Goal: Information Seeking & Learning: Find specific fact

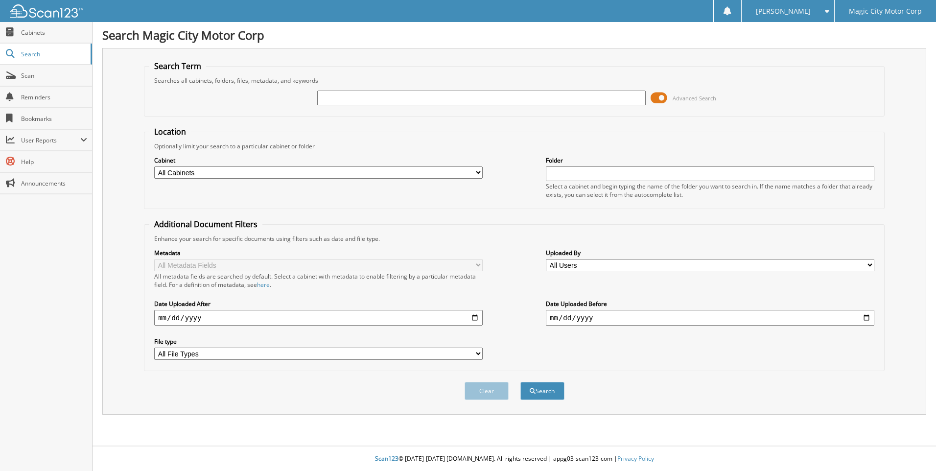
paste input "T42847B"
type input "T42847B"
click at [545, 394] on button "Search" at bounding box center [542, 391] width 44 height 18
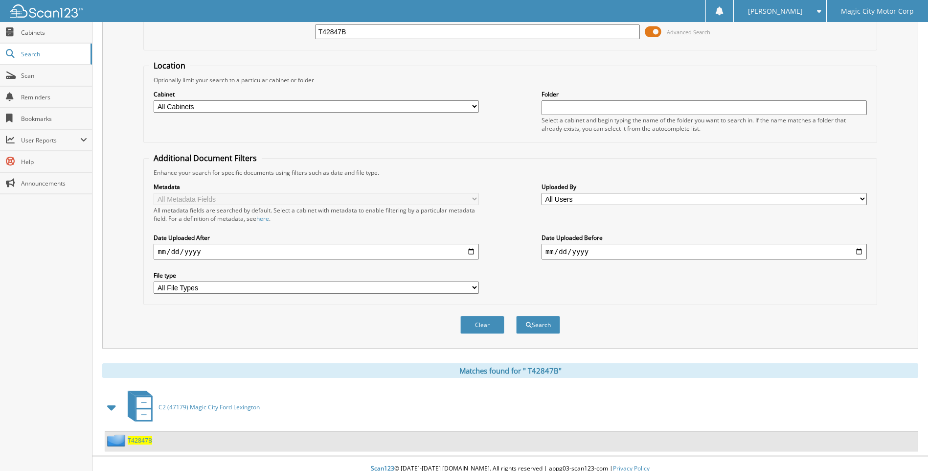
scroll to position [76, 0]
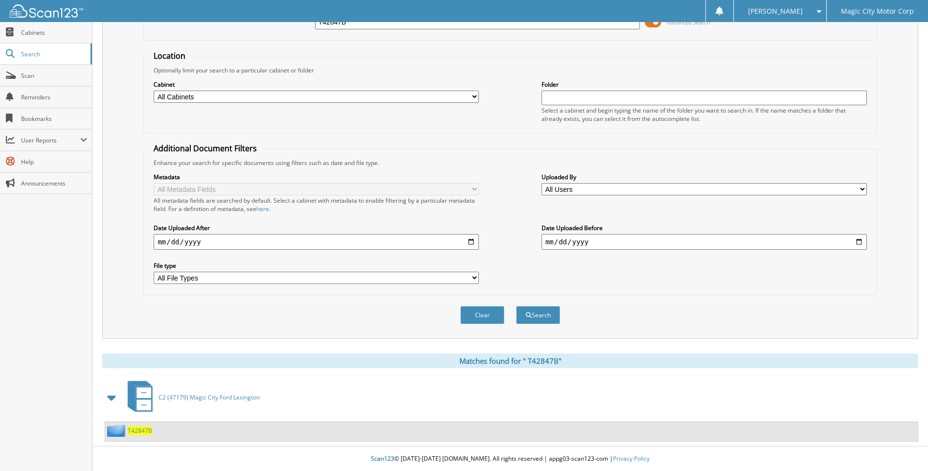
click at [139, 428] on span "T 4 2 8 4 7 B" at bounding box center [140, 430] width 24 height 8
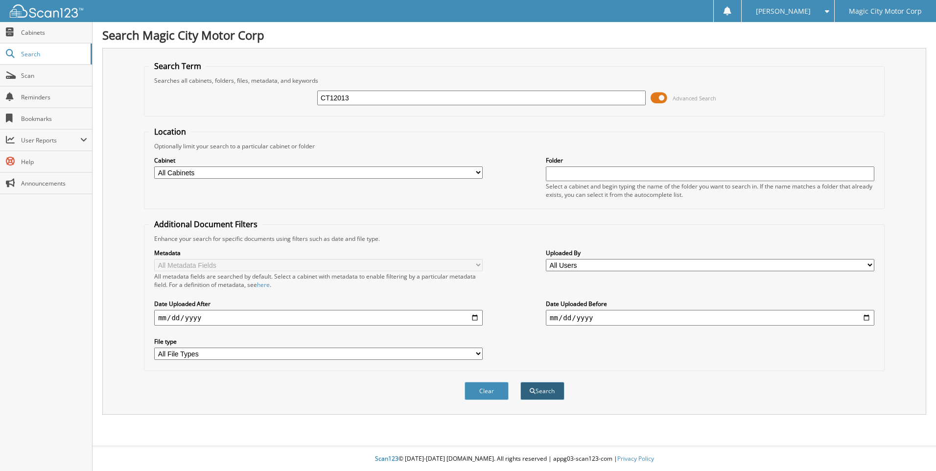
type input "CT12013"
click at [538, 389] on button "Search" at bounding box center [542, 391] width 44 height 18
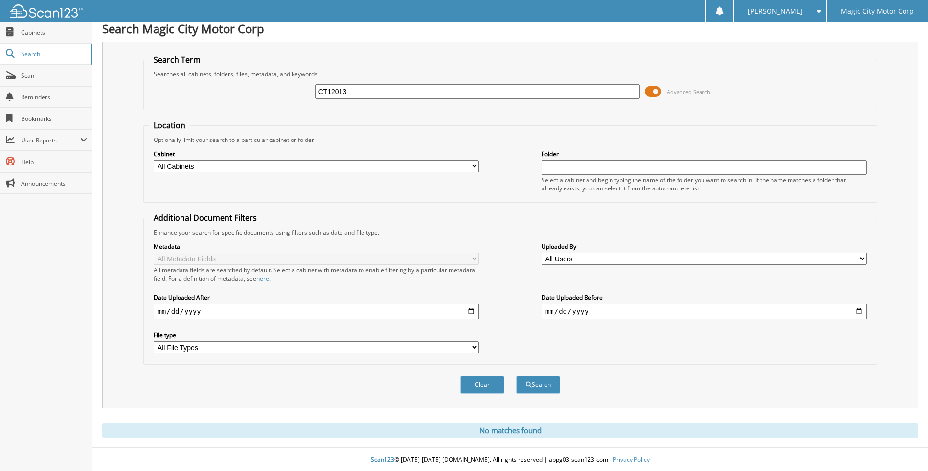
scroll to position [8, 0]
click at [351, 89] on input "CT12013" at bounding box center [477, 90] width 325 height 15
click at [320, 89] on input "CT12013" at bounding box center [477, 90] width 325 height 15
type input "CT12013"
click at [549, 387] on button "Search" at bounding box center [538, 383] width 44 height 18
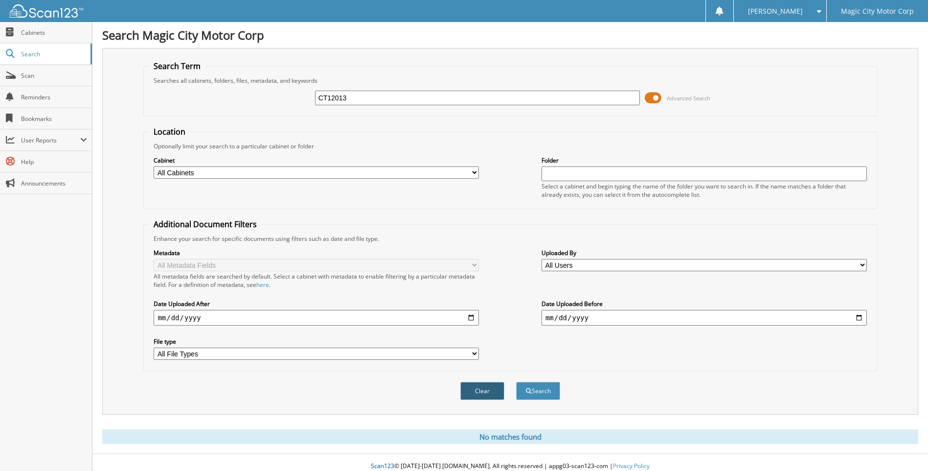
click at [480, 384] on button "Clear" at bounding box center [482, 391] width 44 height 18
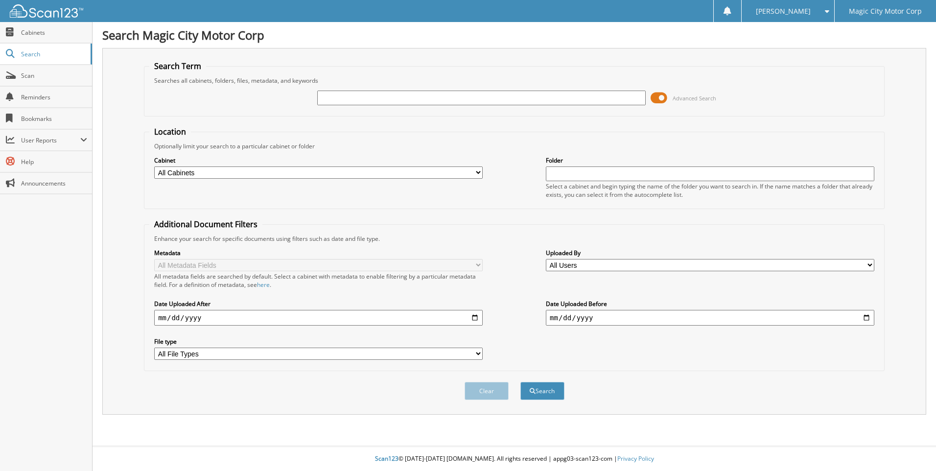
click at [330, 102] on input "text" at bounding box center [481, 98] width 328 height 15
paste input "CT12013"
click at [323, 98] on input "CT12013" at bounding box center [481, 98] width 328 height 15
type input "CT12013"
click at [539, 391] on button "Search" at bounding box center [542, 391] width 44 height 18
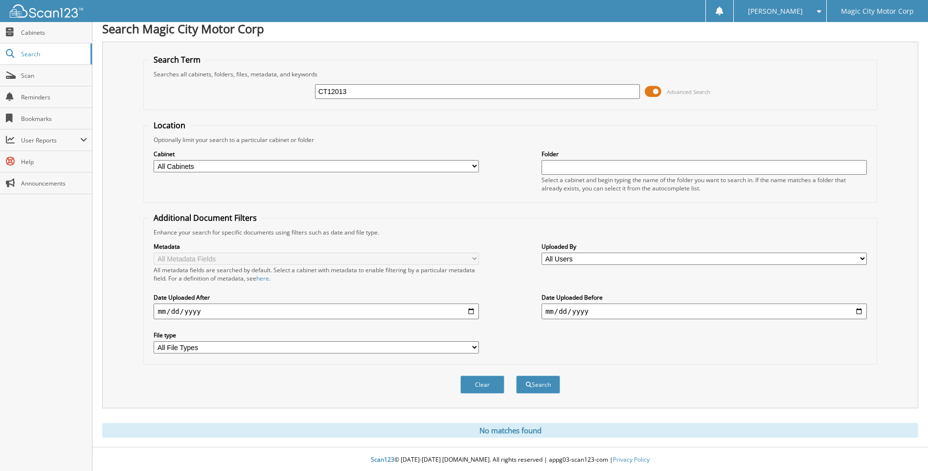
scroll to position [8, 0]
click at [535, 388] on button "Search" at bounding box center [538, 383] width 44 height 18
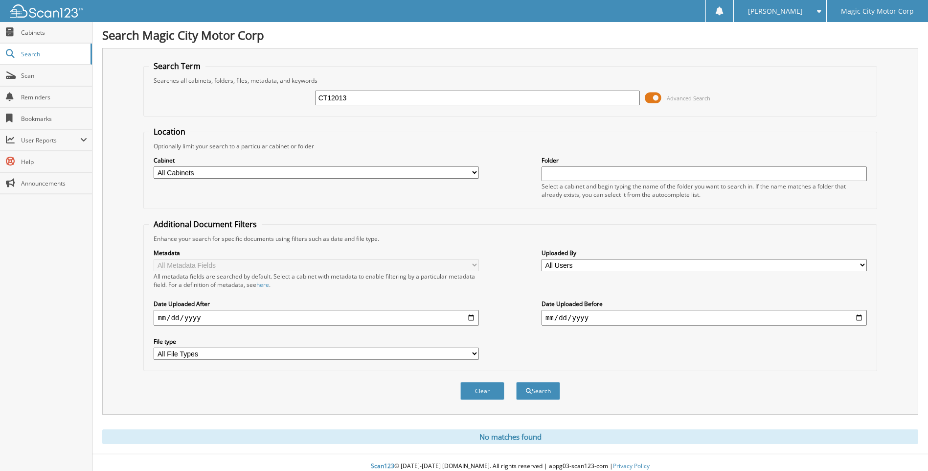
click at [362, 97] on input "CT12013" at bounding box center [477, 98] width 325 height 15
click at [534, 395] on button "Search" at bounding box center [538, 391] width 44 height 18
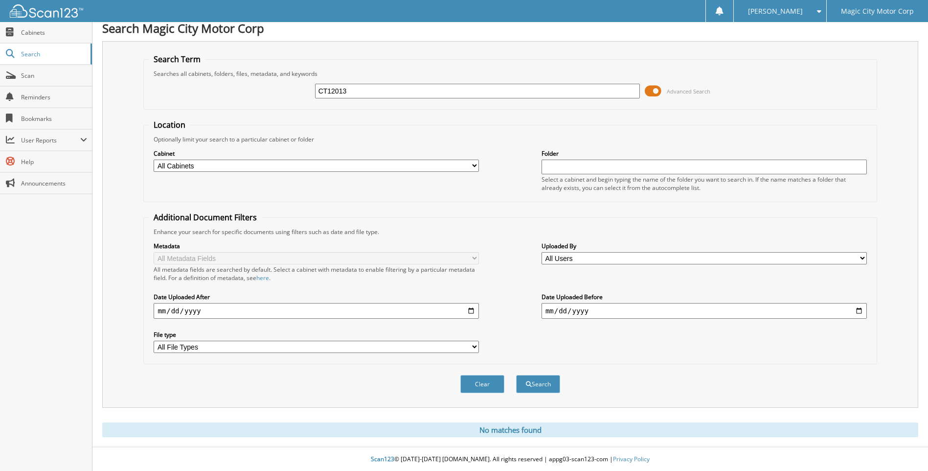
scroll to position [8, 0]
click at [540, 385] on button "Search" at bounding box center [538, 383] width 44 height 18
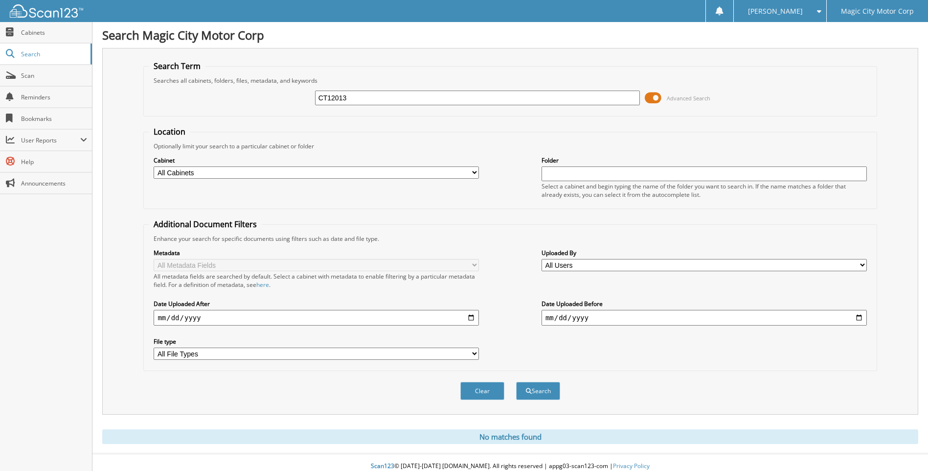
click at [358, 94] on input "CT12013" at bounding box center [477, 98] width 325 height 15
click at [546, 396] on button "Search" at bounding box center [538, 391] width 44 height 18
click at [537, 389] on button "Search" at bounding box center [538, 391] width 44 height 18
click at [546, 394] on button "Search" at bounding box center [538, 391] width 44 height 18
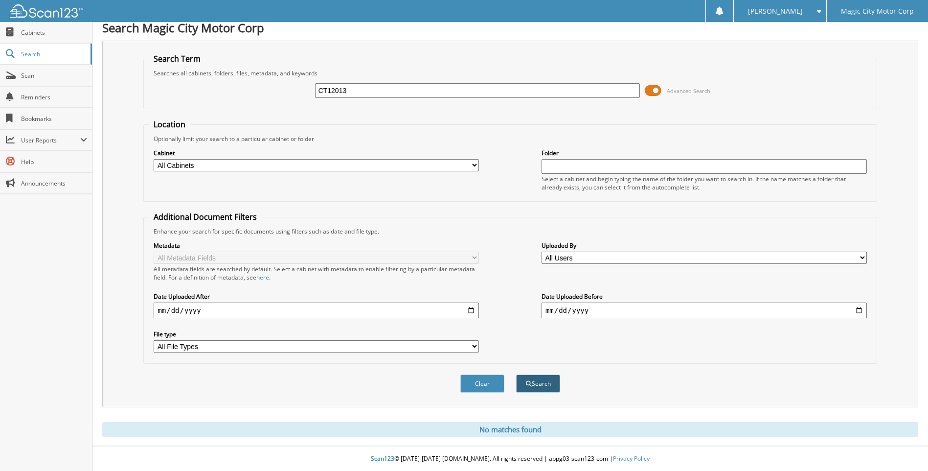
click at [545, 380] on button "Search" at bounding box center [538, 383] width 44 height 18
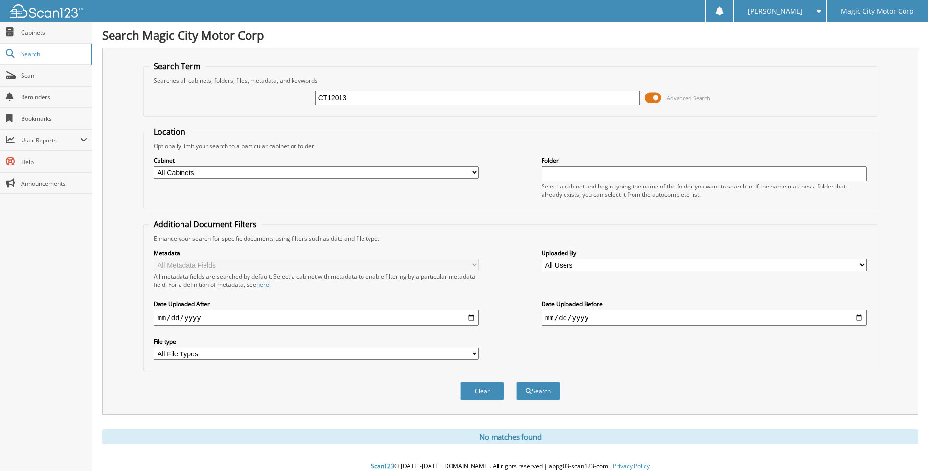
click at [357, 99] on input "CT12013" at bounding box center [477, 98] width 325 height 15
click at [548, 395] on button "Search" at bounding box center [538, 391] width 44 height 18
click at [364, 100] on input "CT12013" at bounding box center [477, 98] width 325 height 15
click at [544, 395] on button "Search" at bounding box center [538, 391] width 44 height 18
click at [349, 98] on input "CT12013" at bounding box center [477, 98] width 325 height 15
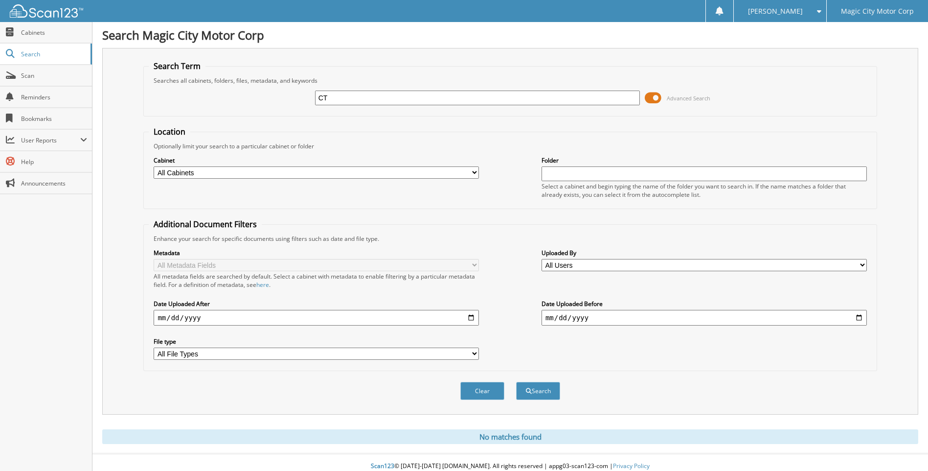
type input "C"
click at [483, 389] on button "Clear" at bounding box center [482, 391] width 44 height 18
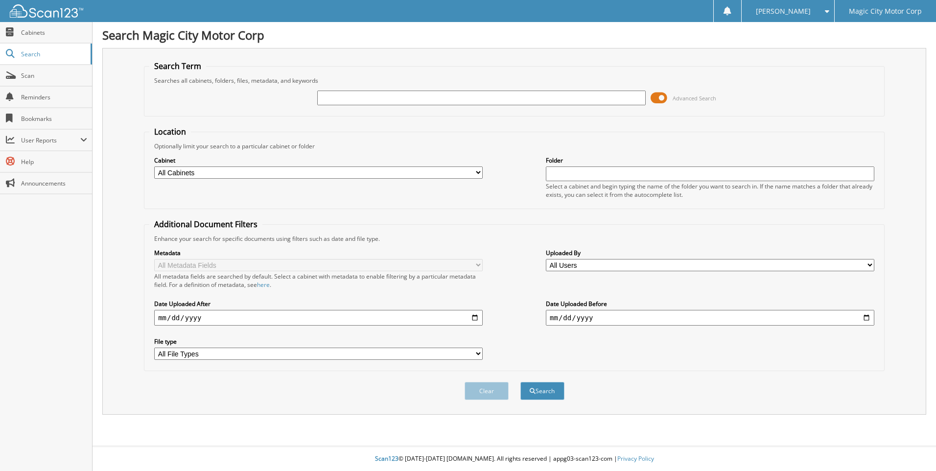
paste input "CT12013"
click at [322, 98] on input "CT12013" at bounding box center [481, 98] width 328 height 15
type input "CT12013"
click at [544, 388] on button "Search" at bounding box center [542, 391] width 44 height 18
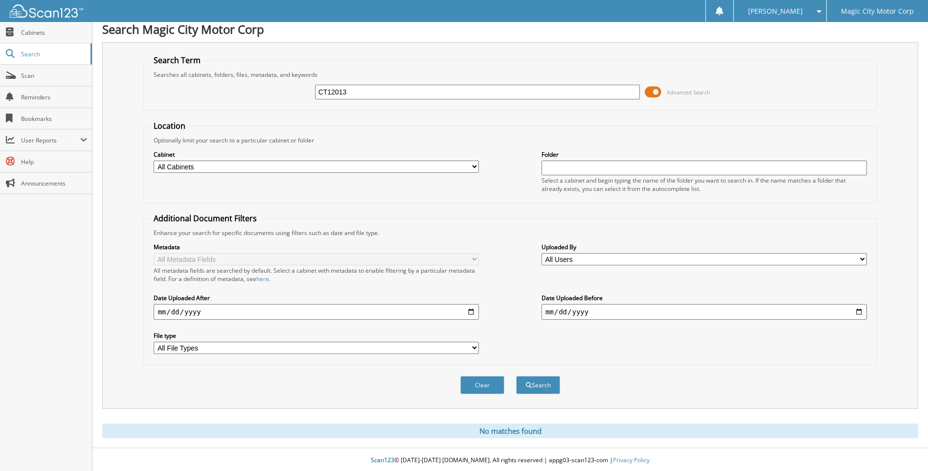
scroll to position [8, 0]
click at [354, 91] on input "CT12013" at bounding box center [477, 90] width 325 height 15
type input "C"
type input "T43366"
click at [516, 374] on button "Search" at bounding box center [538, 383] width 44 height 18
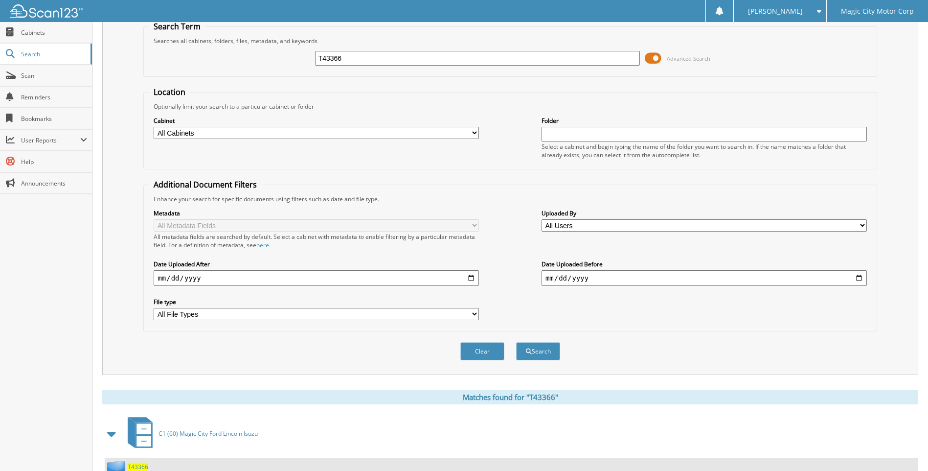
scroll to position [76, 0]
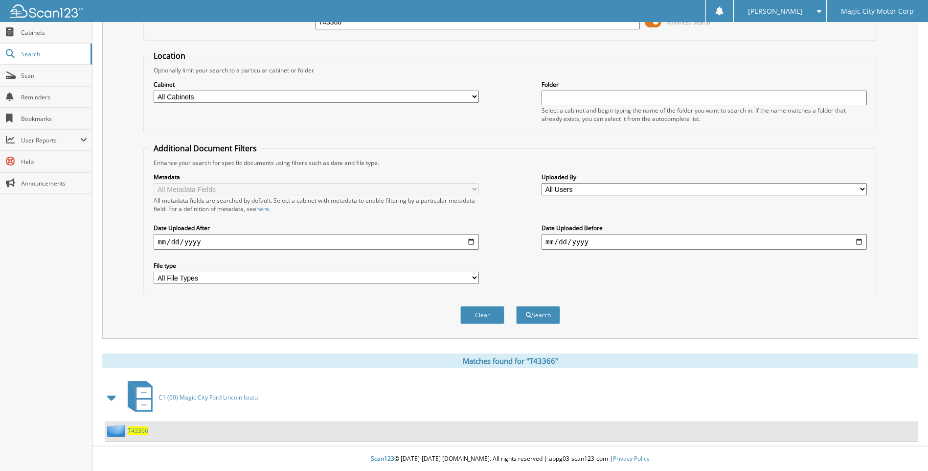
click at [136, 431] on span "T43366" at bounding box center [138, 430] width 21 height 8
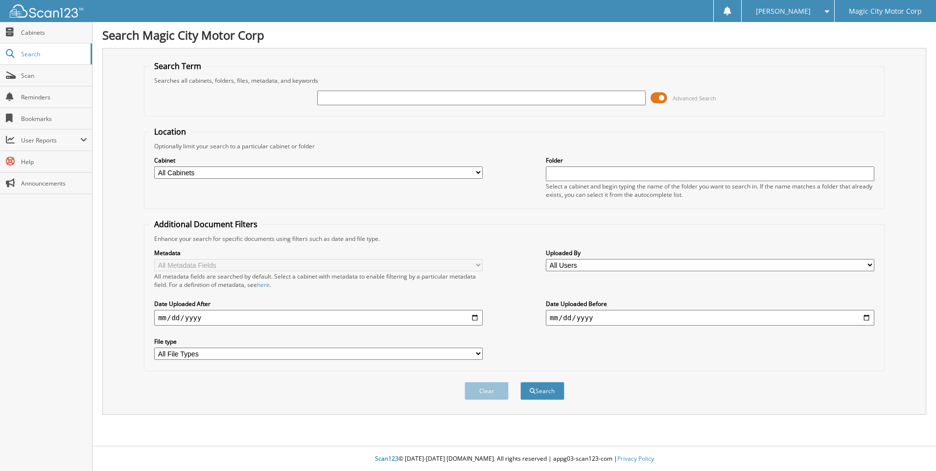
click at [328, 97] on input "text" at bounding box center [481, 98] width 328 height 15
type input "CT12013"
click at [535, 394] on button "Search" at bounding box center [542, 391] width 44 height 18
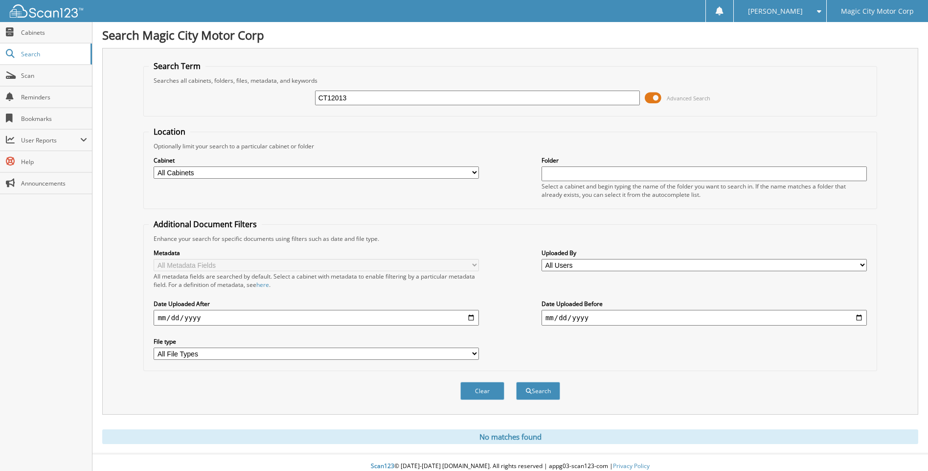
scroll to position [8, 0]
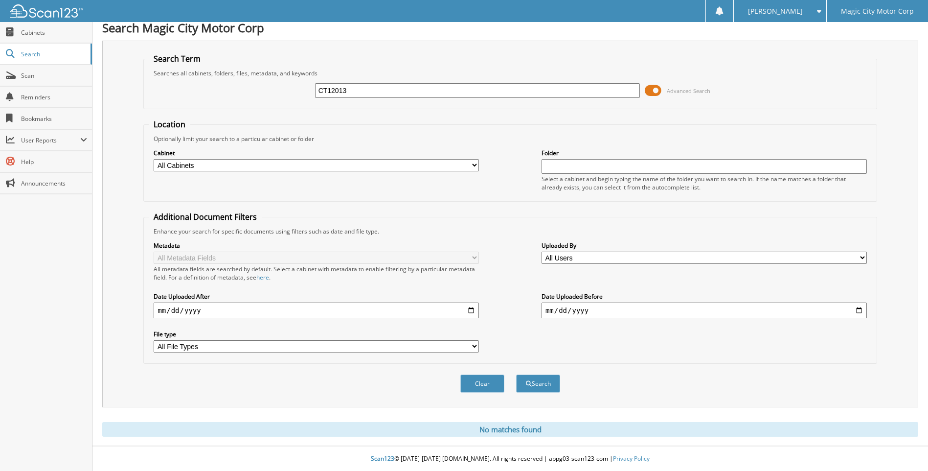
click at [357, 91] on input "CT12013" at bounding box center [477, 90] width 325 height 15
click at [539, 382] on button "Search" at bounding box center [538, 383] width 44 height 18
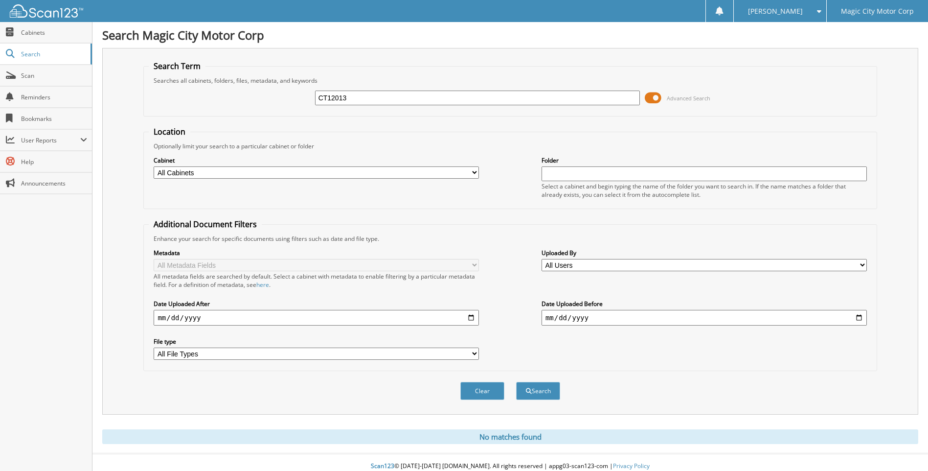
click at [356, 96] on input "CT12013" at bounding box center [477, 98] width 325 height 15
click at [541, 389] on button "Search" at bounding box center [538, 391] width 44 height 18
click at [533, 394] on button "Search" at bounding box center [538, 391] width 44 height 18
click at [529, 391] on span "submit" at bounding box center [529, 391] width 6 height 6
click at [364, 96] on input "CT12013" at bounding box center [477, 98] width 325 height 15
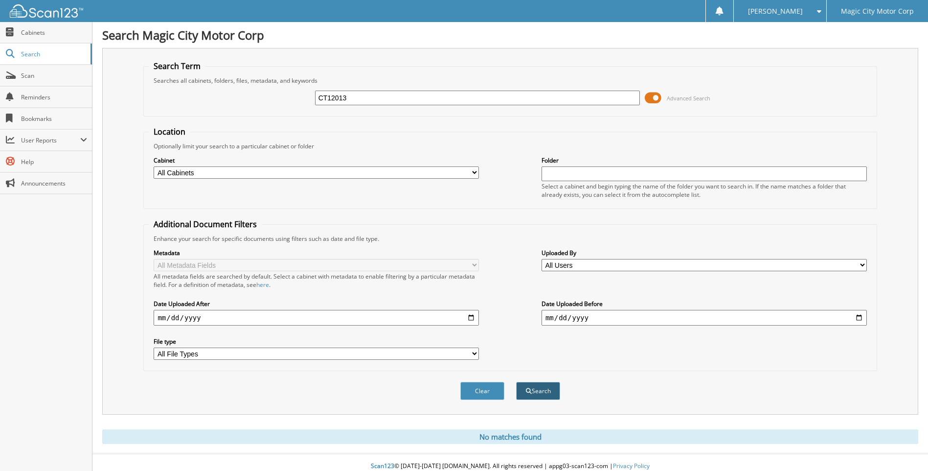
click at [548, 391] on button "Search" at bounding box center [538, 391] width 44 height 18
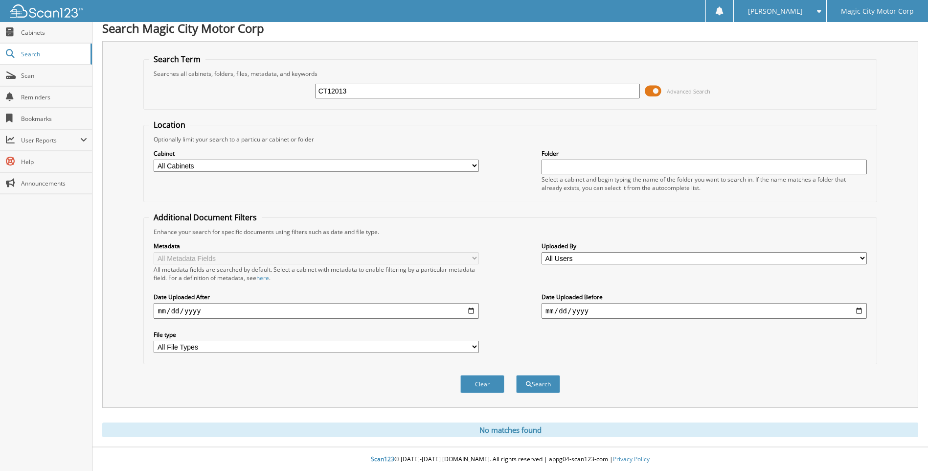
scroll to position [8, 0]
click at [535, 387] on button "Search" at bounding box center [538, 383] width 44 height 18
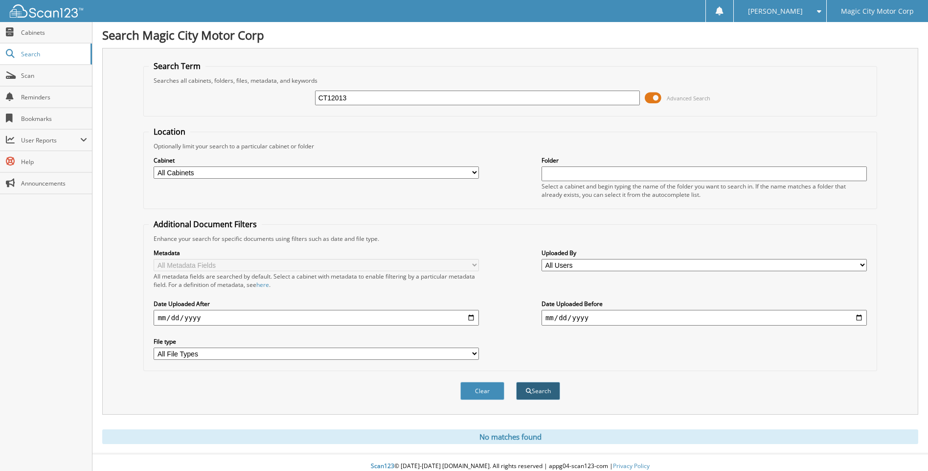
click at [539, 396] on button "Search" at bounding box center [538, 391] width 44 height 18
click at [539, 393] on button "Search" at bounding box center [538, 391] width 44 height 18
click at [537, 396] on button "Search" at bounding box center [538, 391] width 44 height 18
click at [545, 389] on button "Search" at bounding box center [538, 391] width 44 height 18
click at [544, 392] on button "Search" at bounding box center [538, 391] width 44 height 18
